Goal: Entertainment & Leisure: Consume media (video, audio)

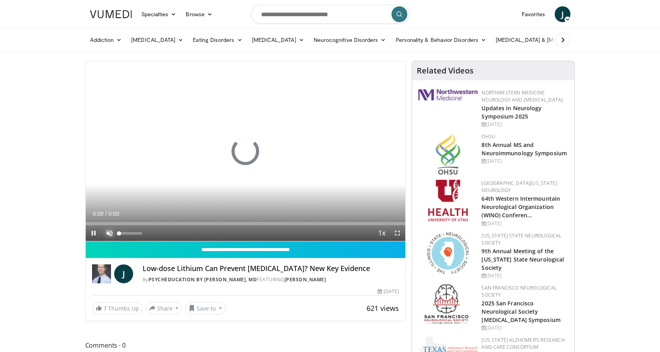
click at [111, 232] on span "Video Player" at bounding box center [110, 233] width 16 height 16
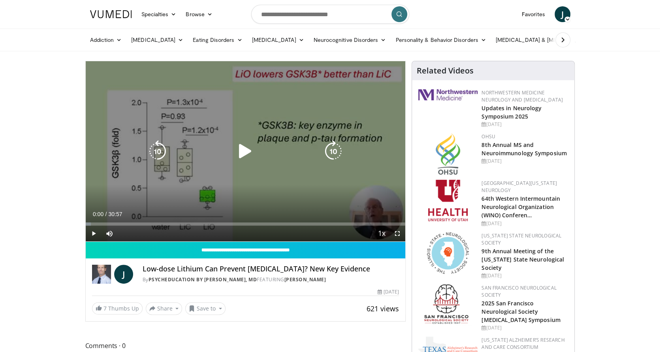
click at [252, 148] on icon "Video Player" at bounding box center [245, 151] width 22 height 22
click at [330, 152] on icon "Video Player" at bounding box center [334, 151] width 22 height 22
click at [248, 146] on icon "Video Player" at bounding box center [245, 151] width 22 height 22
click at [244, 151] on icon "Video Player" at bounding box center [245, 151] width 22 height 22
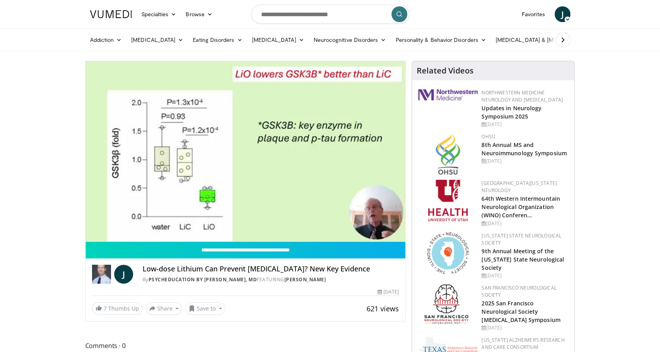
drag, startPoint x: 49, startPoint y: 161, endPoint x: 63, endPoint y: 199, distance: 40.6
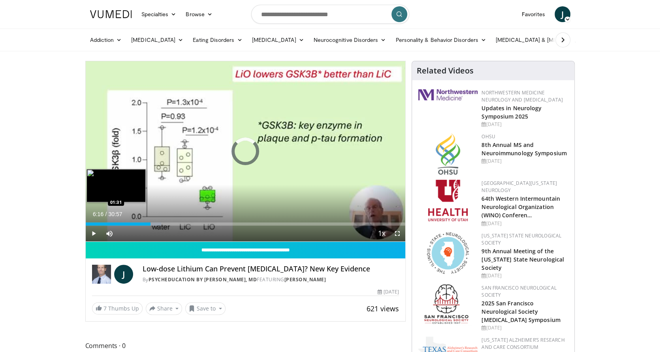
click at [101, 223] on div "06:16" at bounding box center [118, 224] width 65 height 3
click at [92, 222] on div "Loaded : 8.60% 01:33 00:41" at bounding box center [246, 222] width 320 height 8
click at [90, 225] on div "Loaded : 4.30% 00:27 00:27" at bounding box center [246, 224] width 320 height 3
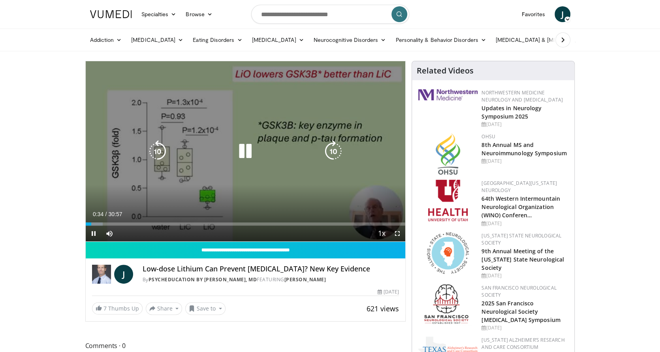
click at [87, 223] on div "Loaded : 5.37% 00:34 00:11" at bounding box center [246, 224] width 320 height 3
click at [329, 149] on icon "Video Player" at bounding box center [334, 151] width 22 height 22
click at [273, 132] on div "10 seconds Tap to unmute" at bounding box center [246, 151] width 320 height 180
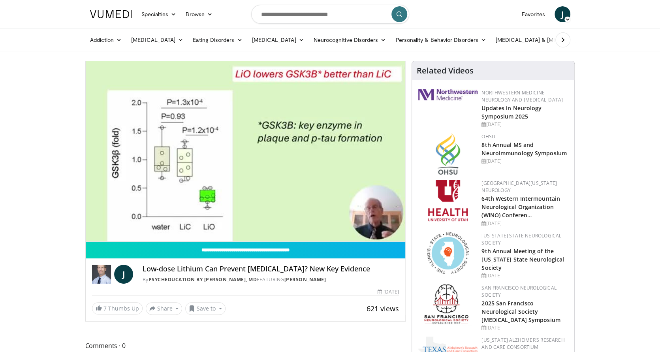
click at [273, 132] on div "10 seconds Tap to unmute" at bounding box center [246, 151] width 320 height 180
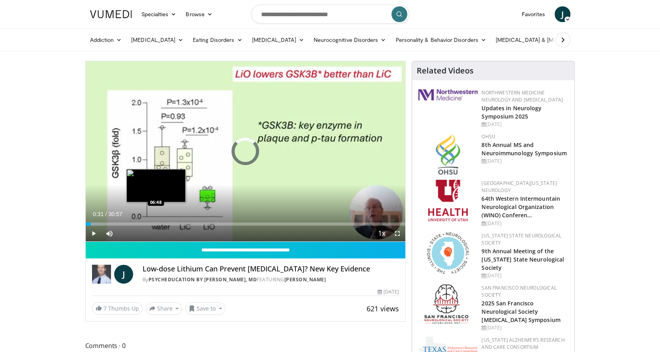
click at [156, 219] on div "Loaded : 5.37% 00:31 06:48" at bounding box center [246, 222] width 320 height 8
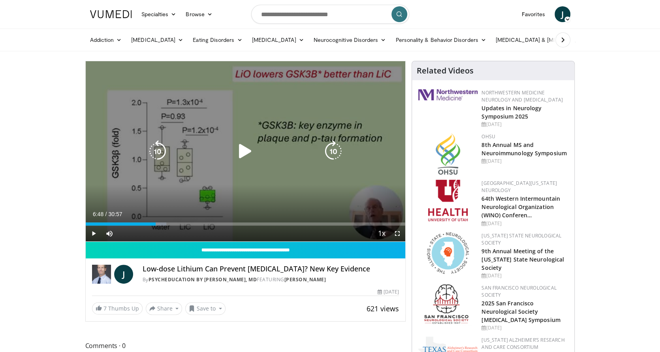
click at [243, 145] on icon "Video Player" at bounding box center [245, 151] width 22 height 22
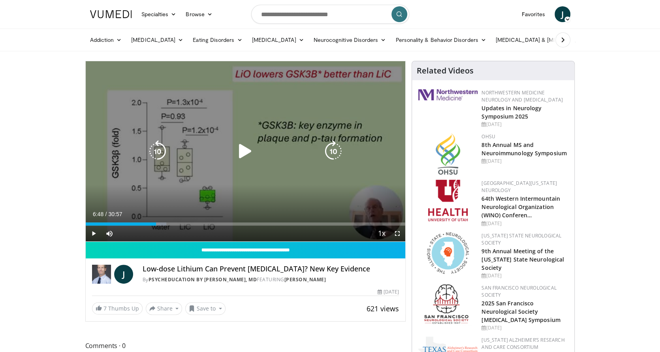
click at [130, 149] on div "10 seconds Tap to unmute" at bounding box center [246, 151] width 320 height 180
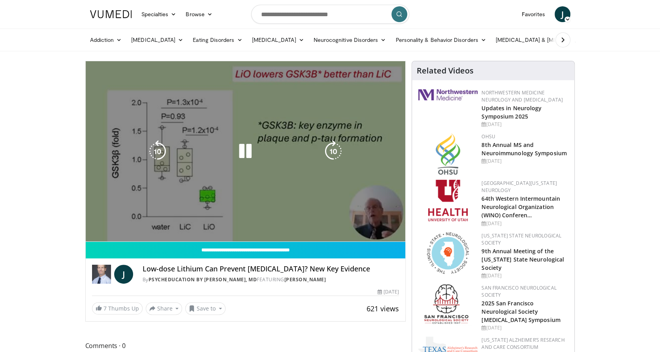
click at [154, 160] on icon "Video Player" at bounding box center [157, 151] width 22 height 22
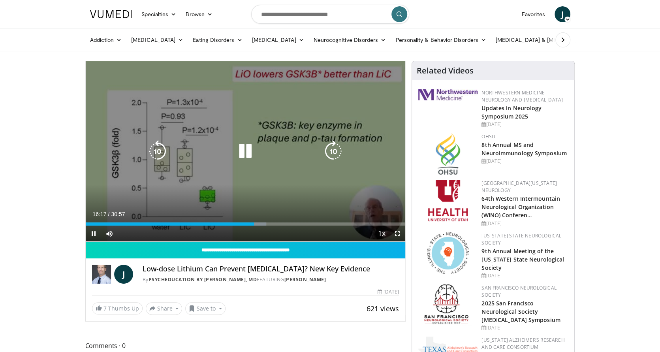
click at [246, 151] on icon "Video Player" at bounding box center [245, 151] width 22 height 22
click at [317, 143] on div "10 seconds Tap to unmute" at bounding box center [246, 151] width 320 height 180
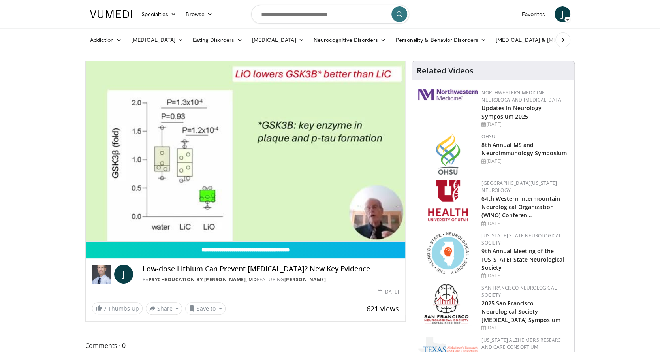
click at [330, 275] on div "Low-dose Lithium Can Prevent [MEDICAL_DATA]? New Key Evidence By PsychEducation…" at bounding box center [271, 274] width 257 height 19
